Goal: Communication & Community: Answer question/provide support

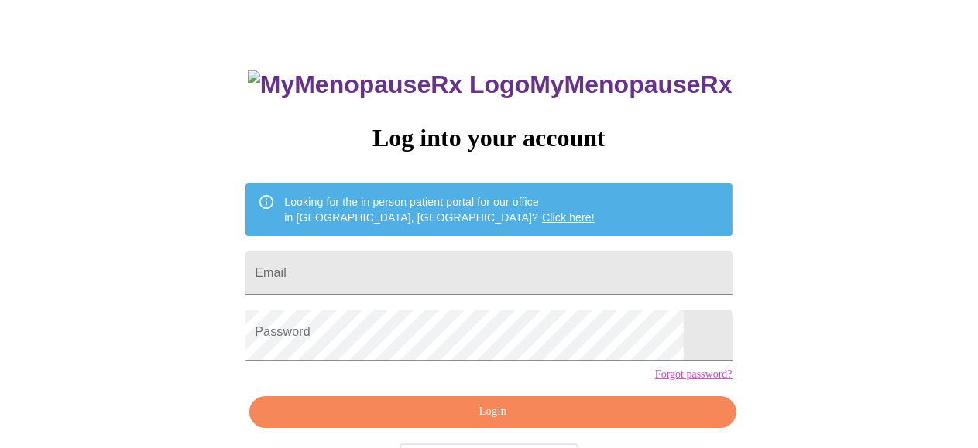
scroll to position [77, 0]
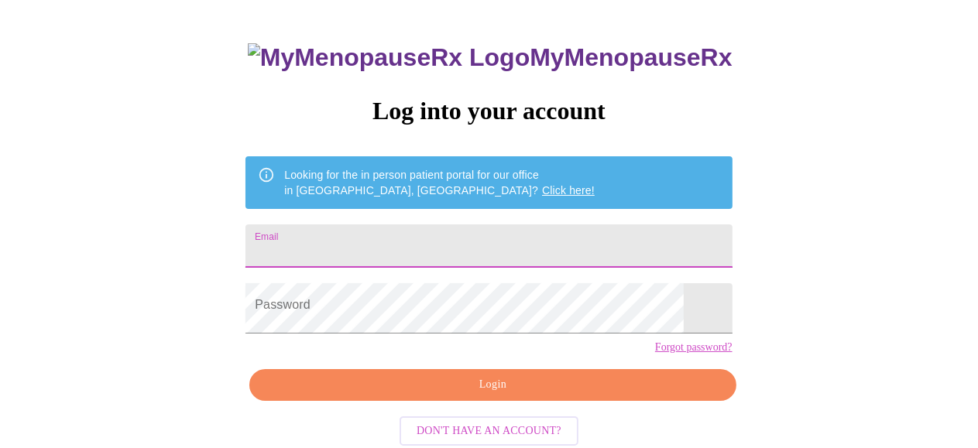
click at [396, 259] on input "Email" at bounding box center [489, 246] width 486 height 43
type input "[EMAIL_ADDRESS][DOMAIN_NAME]"
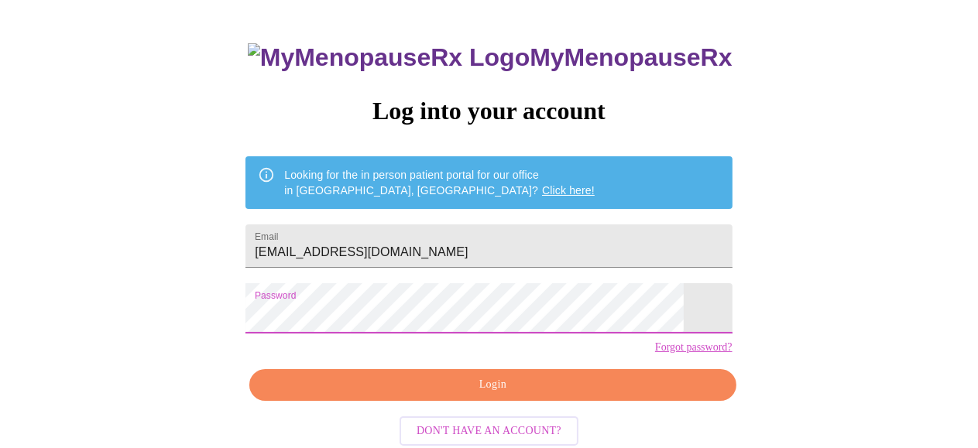
scroll to position [153, 0]
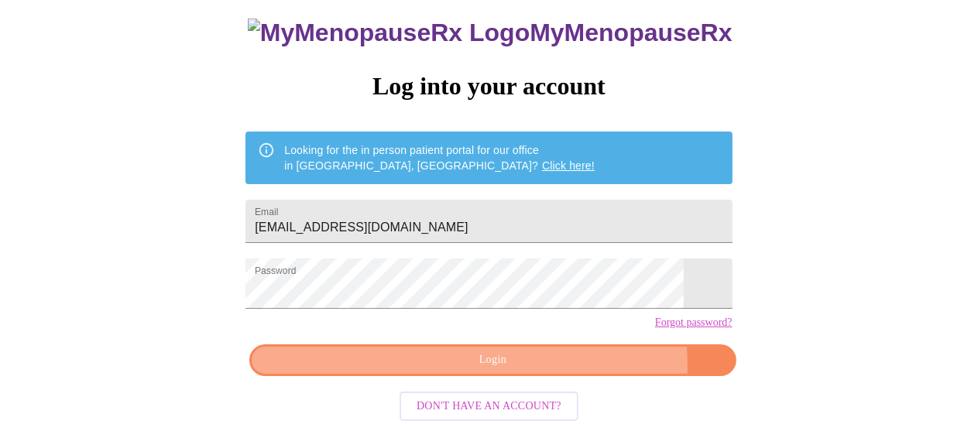
click at [437, 368] on span "Login" at bounding box center [492, 360] width 451 height 19
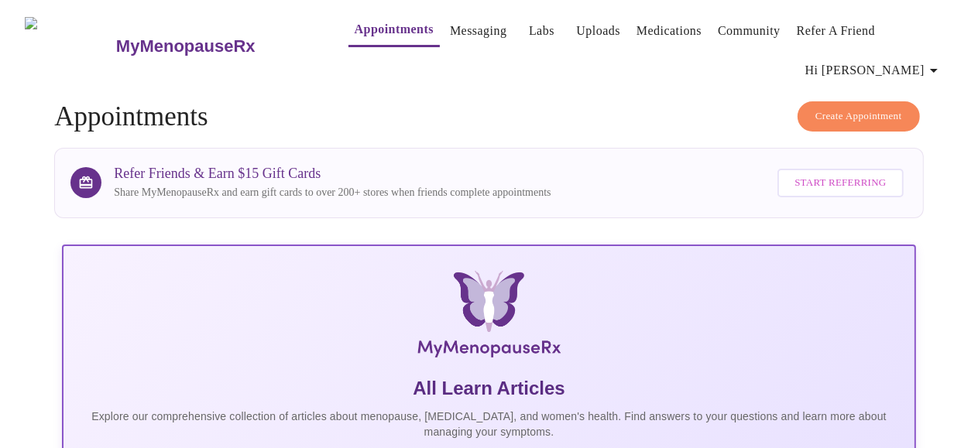
click at [450, 28] on link "Messaging" at bounding box center [478, 31] width 57 height 22
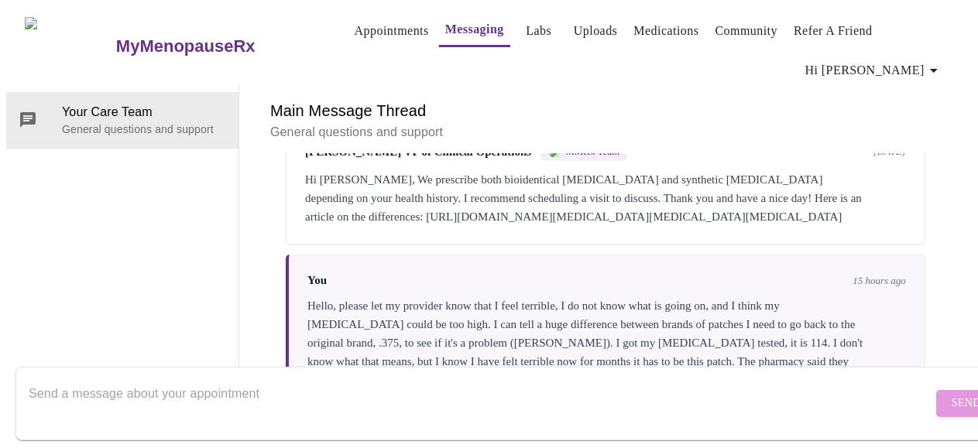
scroll to position [1989, 0]
